Goal: Book appointment/travel/reservation

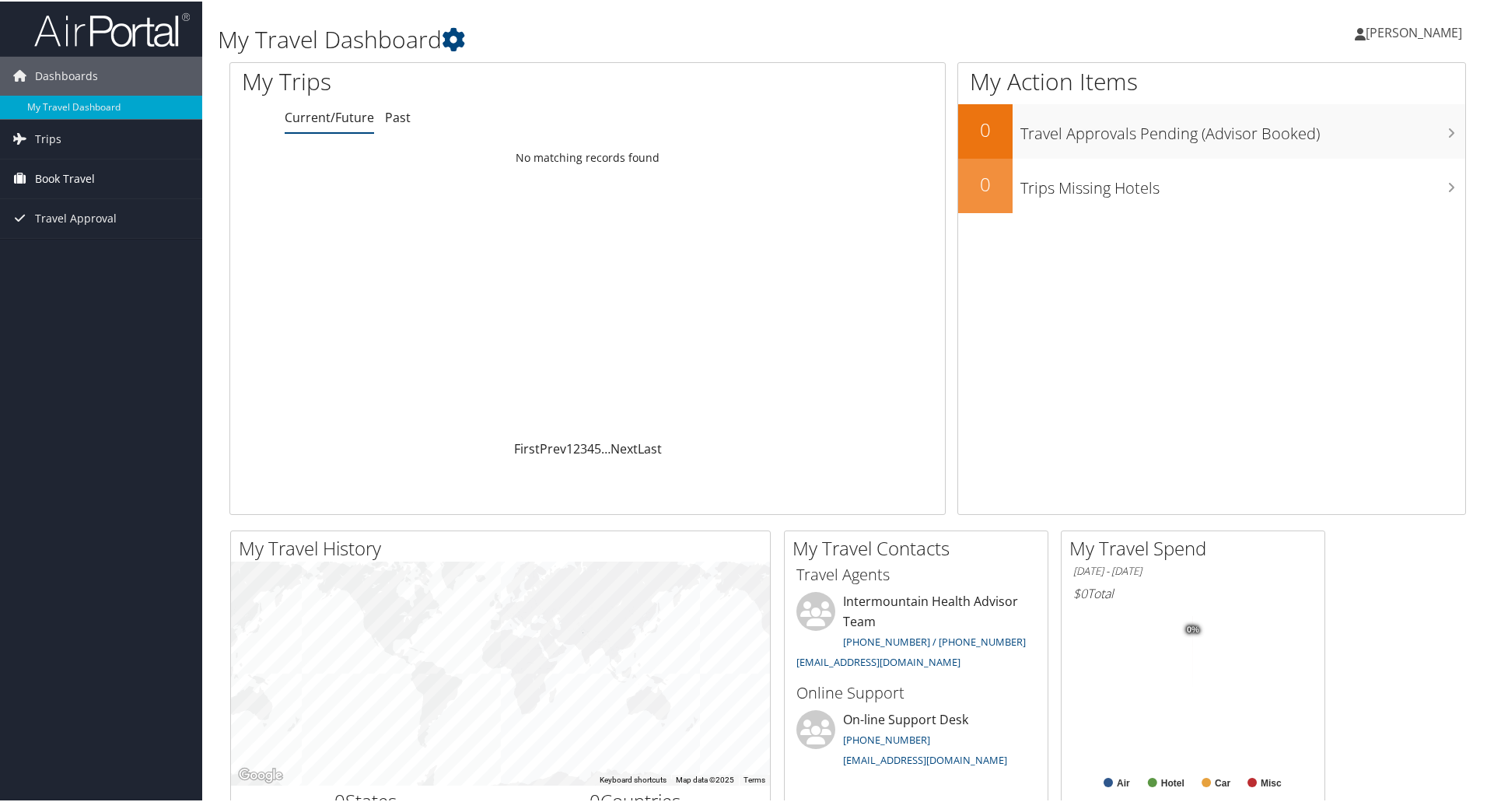
click at [135, 177] on link "Book Travel" at bounding box center [101, 177] width 202 height 39
click at [102, 256] on link "Book/Manage Online Trips" at bounding box center [101, 254] width 202 height 23
click at [90, 187] on span "Book Travel" at bounding box center [65, 177] width 60 height 39
click at [82, 254] on link "Book/Manage Online Trips" at bounding box center [101, 254] width 202 height 23
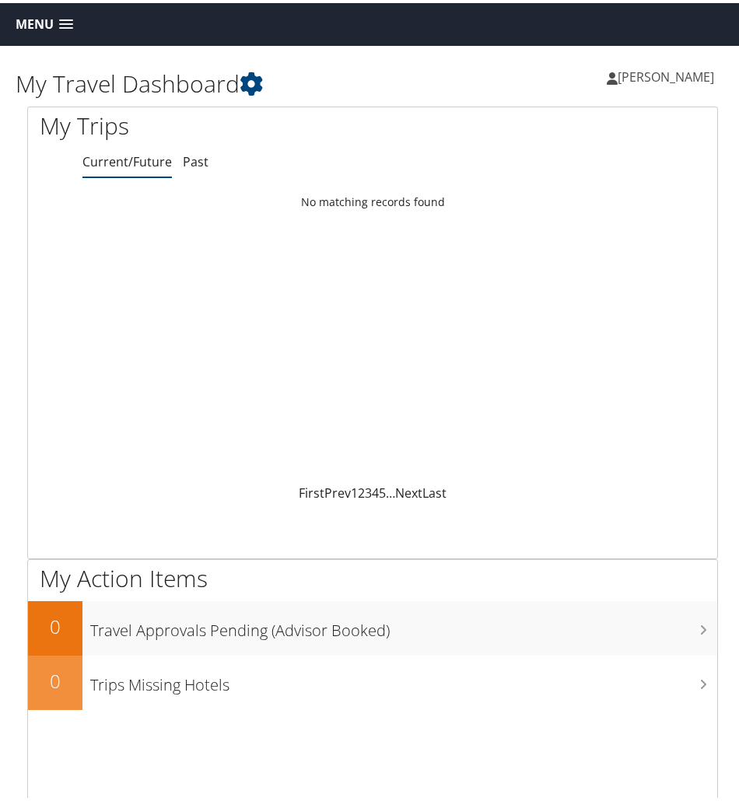
click at [42, 24] on span "Menu" at bounding box center [35, 21] width 38 height 15
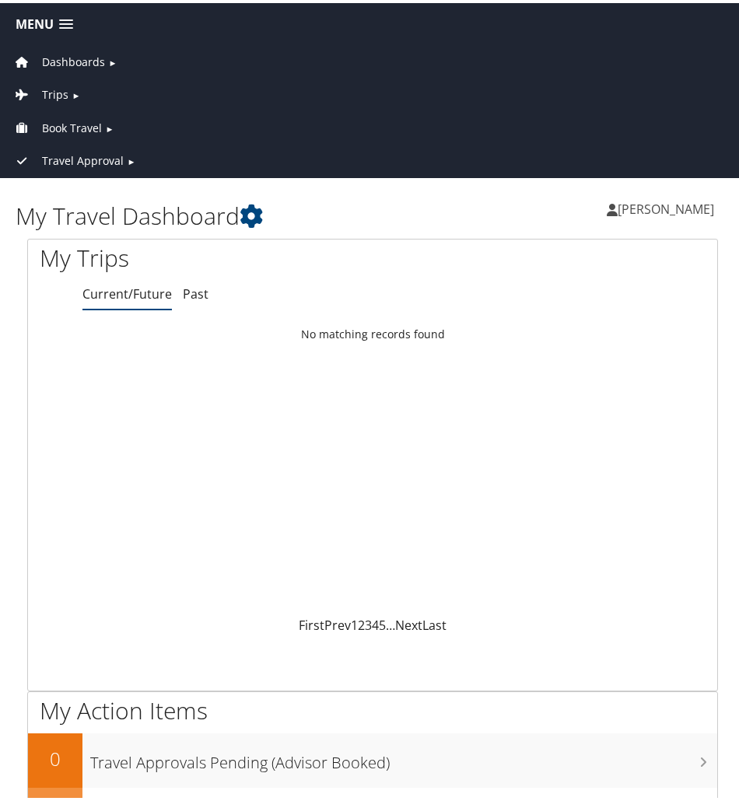
click at [57, 121] on span "Book Travel" at bounding box center [72, 125] width 60 height 17
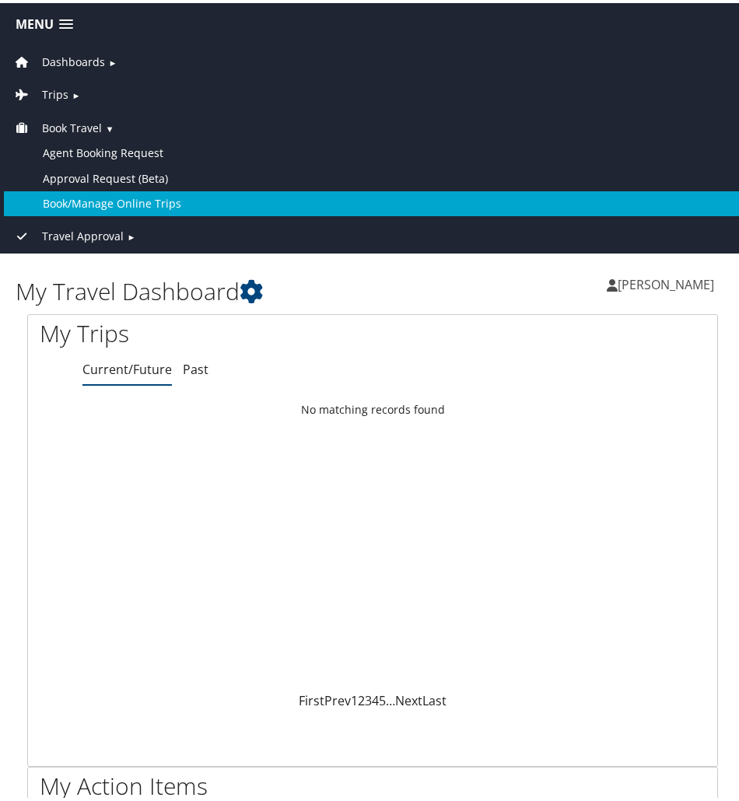
click at [100, 202] on link "Book/Manage Online Trips" at bounding box center [372, 200] width 737 height 25
